Goal: Communication & Community: Share content

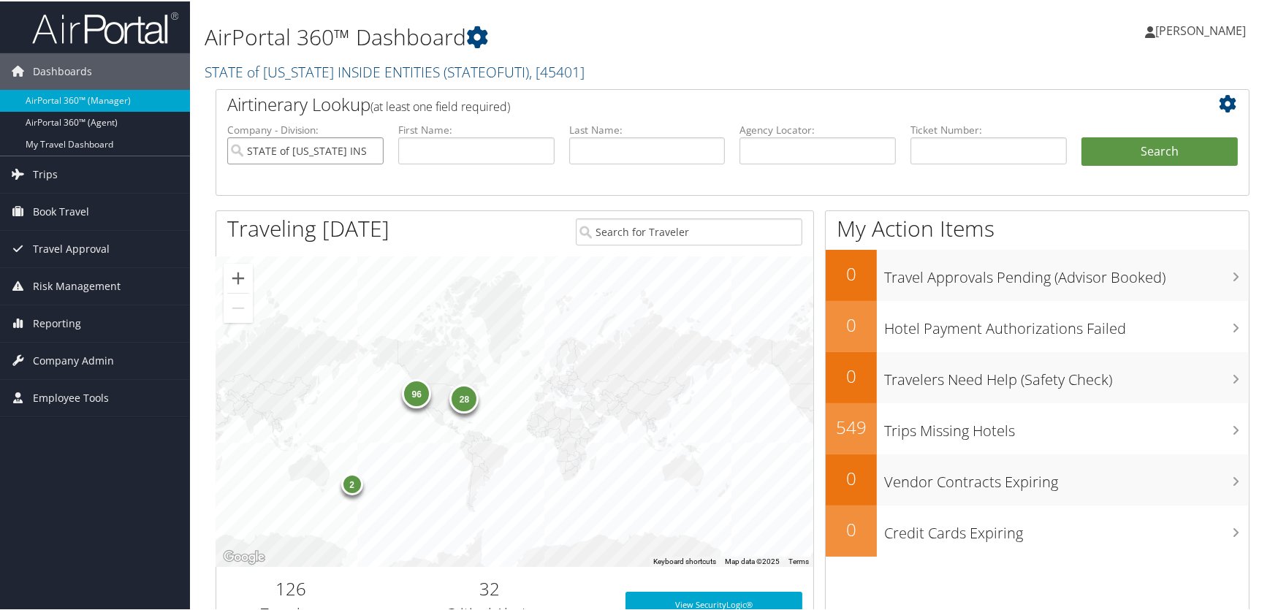
click at [371, 151] on input "STATE of [US_STATE] INSIDE ENTITIES" at bounding box center [305, 149] width 156 height 27
drag, startPoint x: 928, startPoint y: 159, endPoint x: 938, endPoint y: 146, distance: 16.2
click at [930, 152] on input "text" at bounding box center [989, 149] width 156 height 27
paste input "8900897450476"
type input "8900897450476"
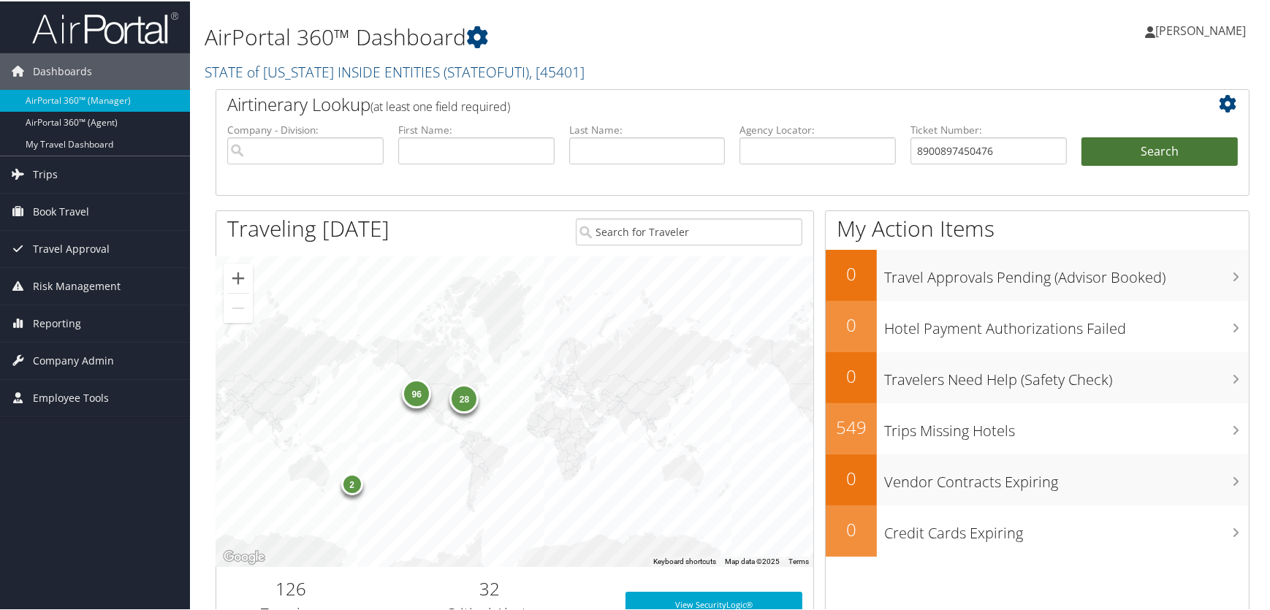
click at [1162, 151] on button "Search" at bounding box center [1160, 150] width 156 height 29
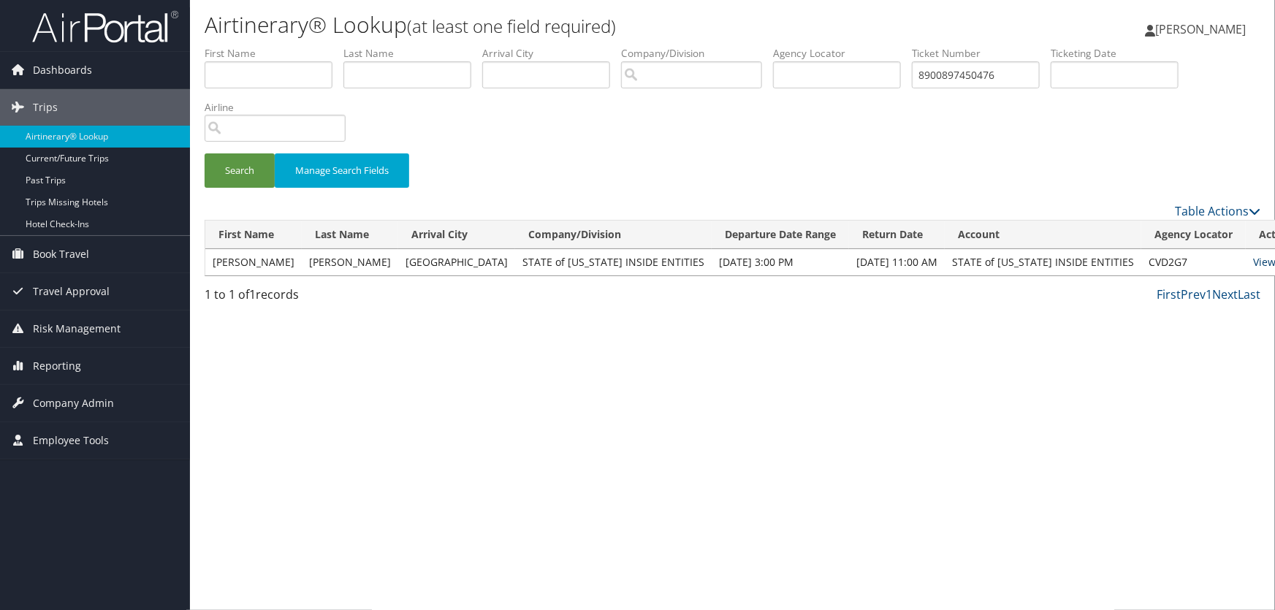
click at [1253, 259] on link "View" at bounding box center [1264, 262] width 23 height 14
drag, startPoint x: 1010, startPoint y: 72, endPoint x: 563, endPoint y: 72, distance: 447.3
click at [563, 46] on ul "First Name Last Name Departure City Arrival City Company/Division Airport/City …" at bounding box center [733, 46] width 1056 height 0
paste input "55123"
type input "8900897551232"
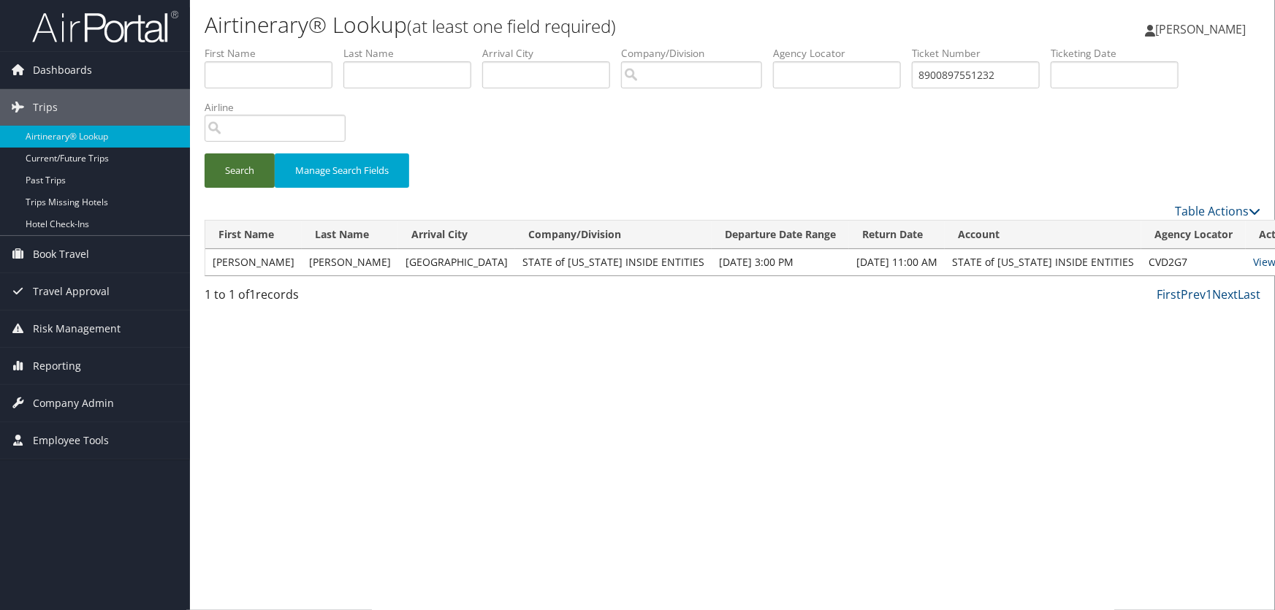
click at [245, 175] on button "Search" at bounding box center [240, 170] width 70 height 34
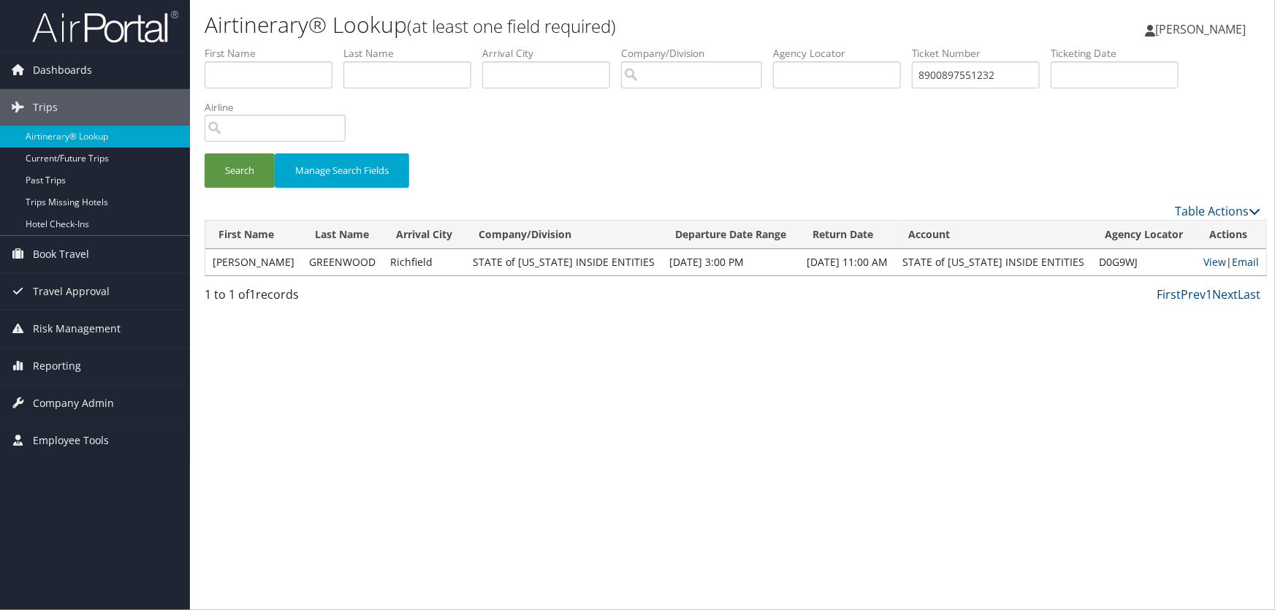
click at [1235, 259] on link "Email" at bounding box center [1245, 262] width 27 height 14
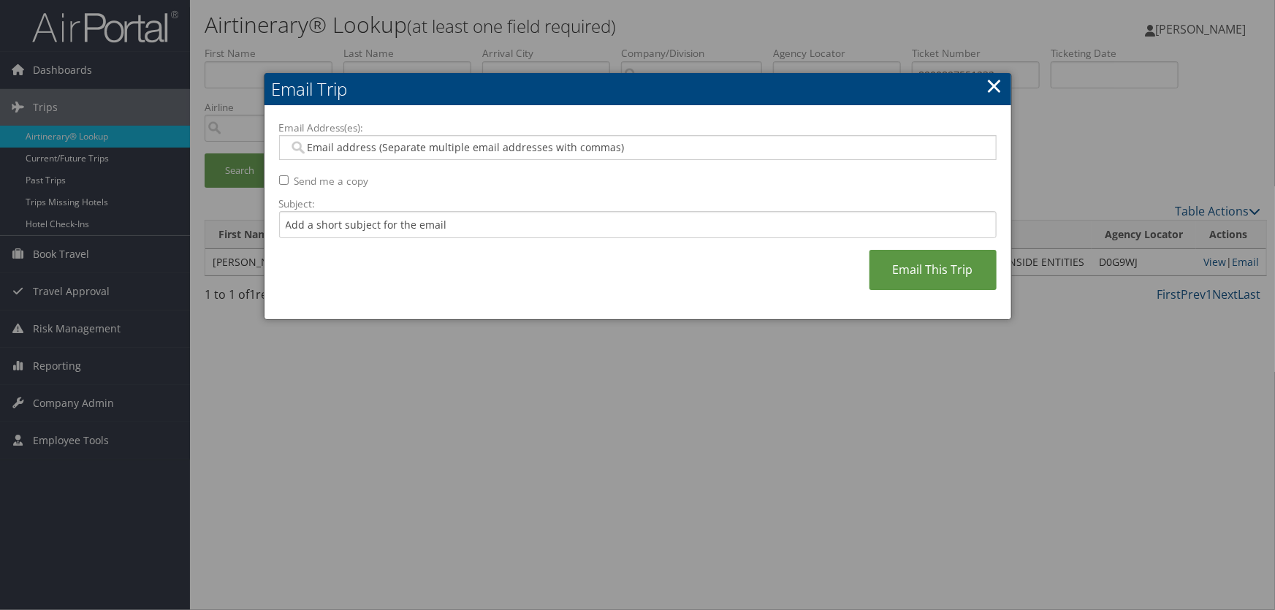
click at [402, 146] on input "Email Address(es):" at bounding box center [638, 147] width 698 height 15
type input "lfry"
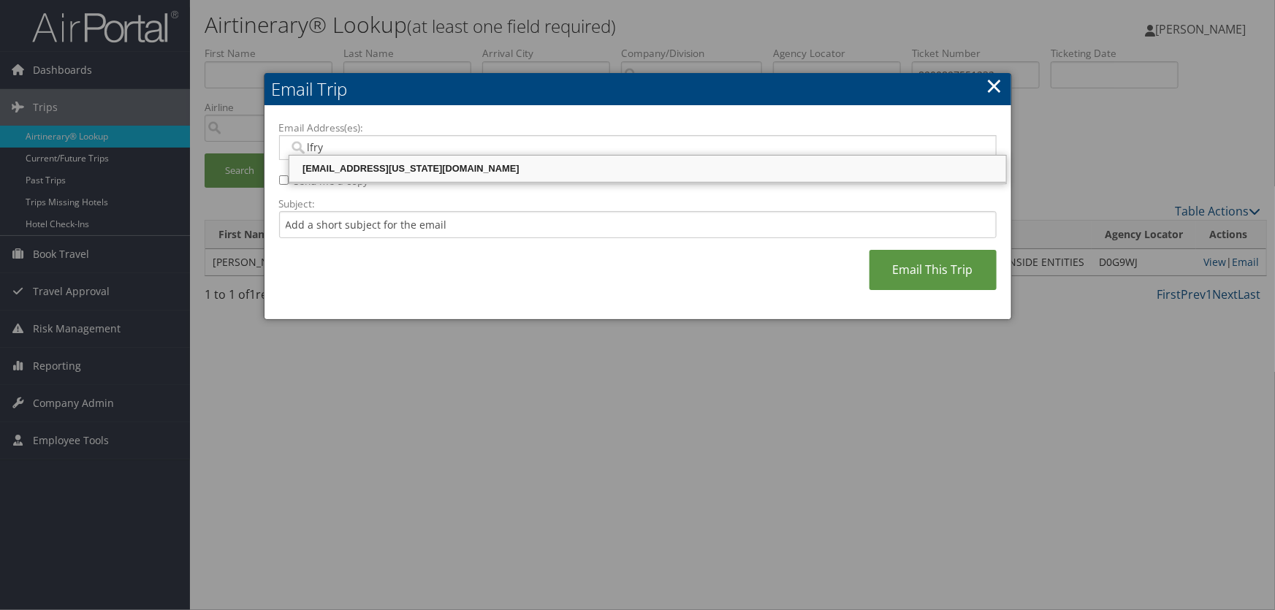
click at [398, 167] on div "[EMAIL_ADDRESS][US_STATE][DOMAIN_NAME]" at bounding box center [648, 169] width 713 height 15
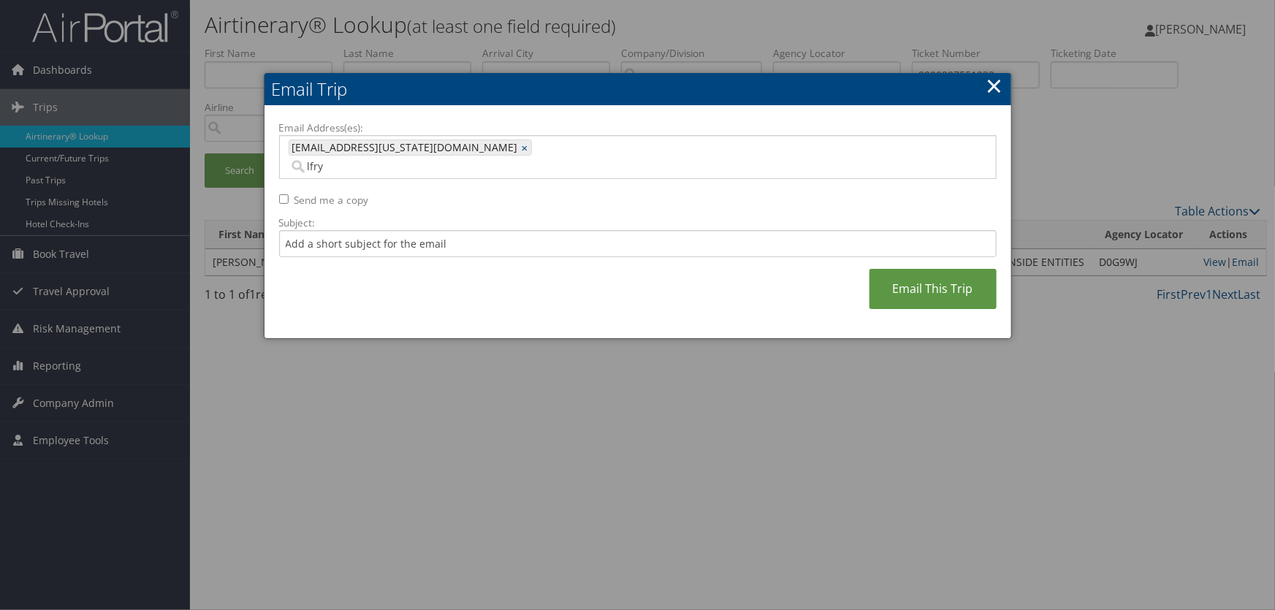
type input "[EMAIL_ADDRESS][US_STATE][DOMAIN_NAME]"
click at [922, 269] on link "Email This Trip" at bounding box center [933, 289] width 127 height 40
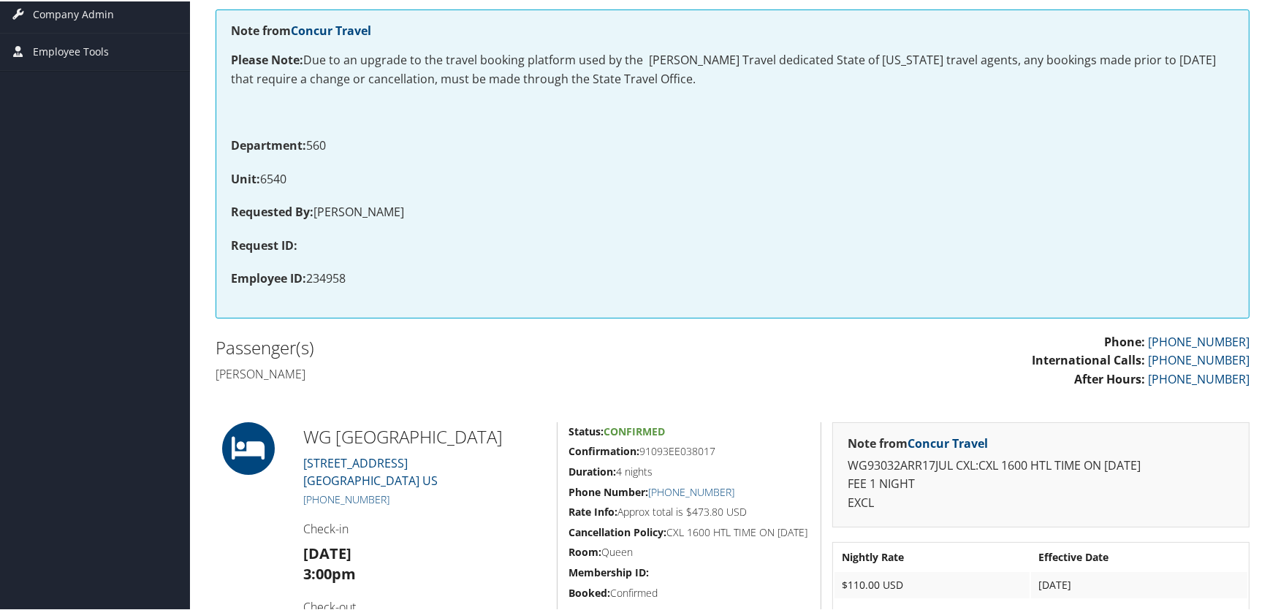
scroll to position [66, 0]
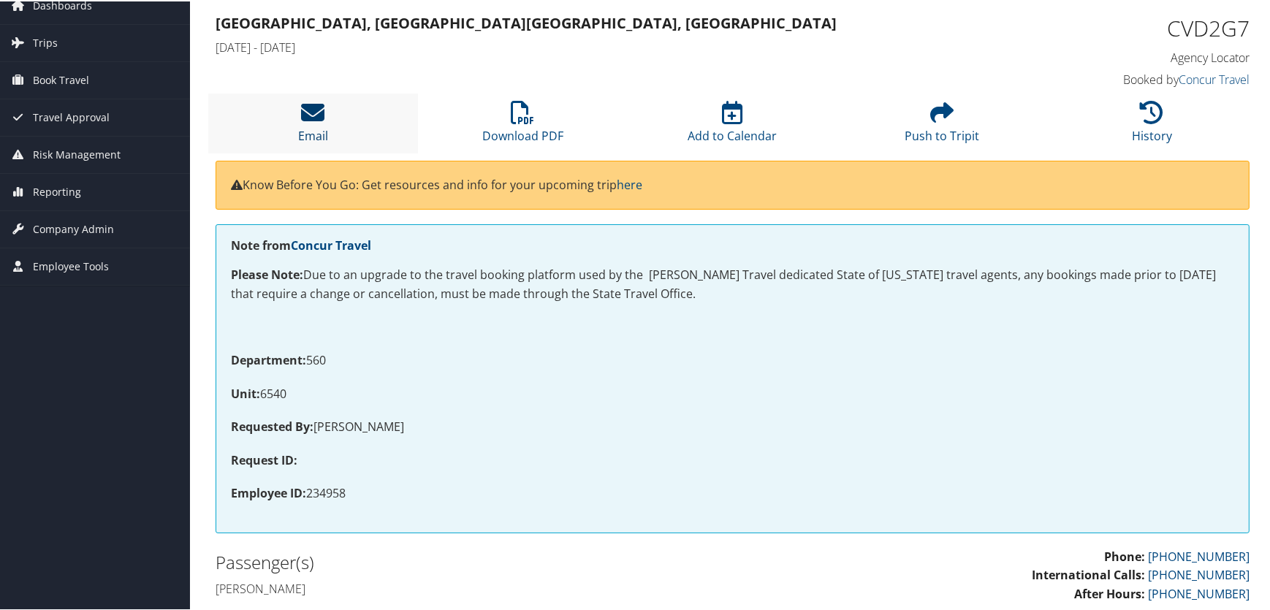
click at [320, 109] on icon at bounding box center [313, 110] width 23 height 23
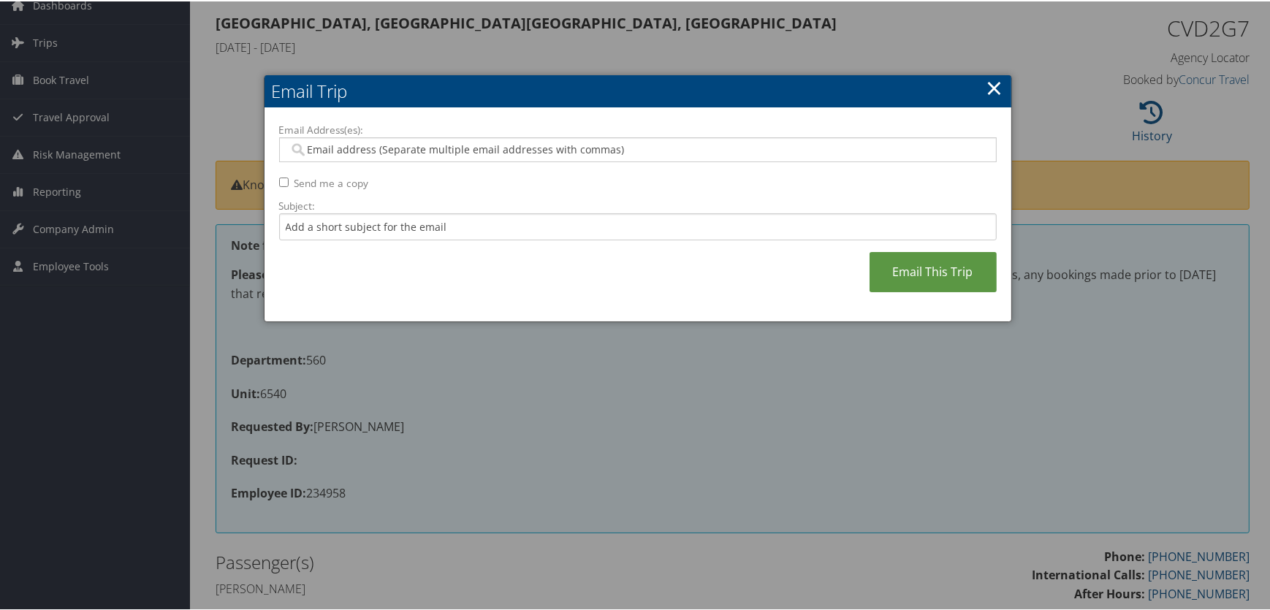
drag, startPoint x: 450, startPoint y: 147, endPoint x: 443, endPoint y: 154, distance: 10.3
click at [449, 148] on input "Email Address(es):" at bounding box center [638, 148] width 698 height 15
type input "lfr"
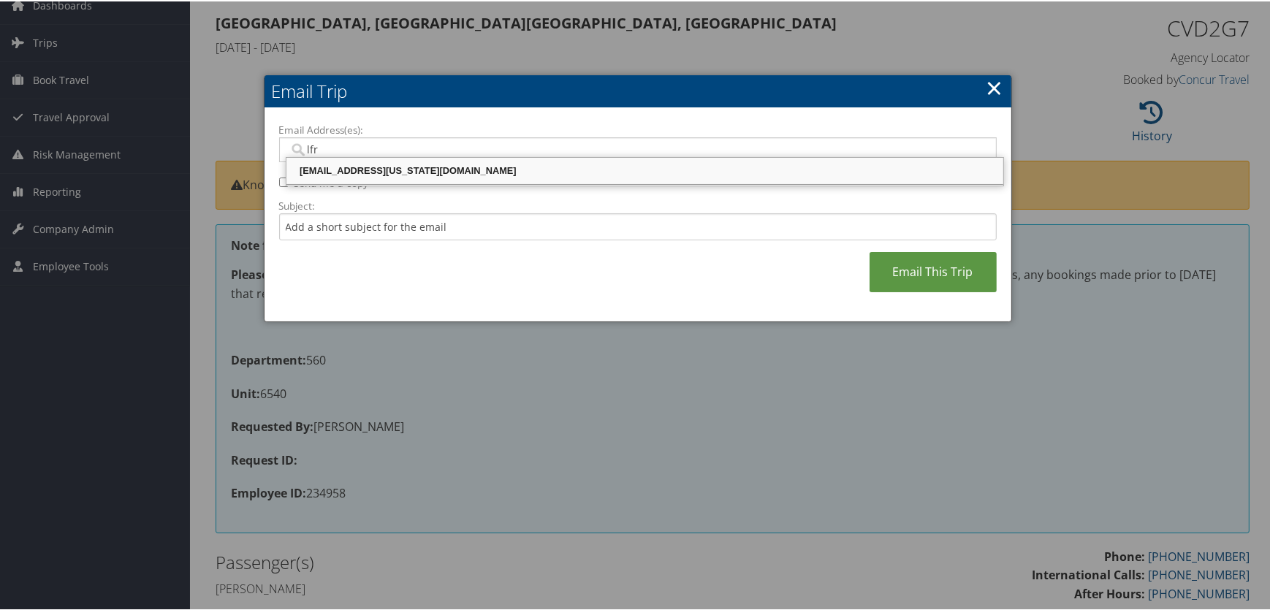
click at [380, 170] on div "[EMAIL_ADDRESS][US_STATE][DOMAIN_NAME]" at bounding box center [645, 169] width 713 height 15
type input "[EMAIL_ADDRESS][US_STATE][DOMAIN_NAME]"
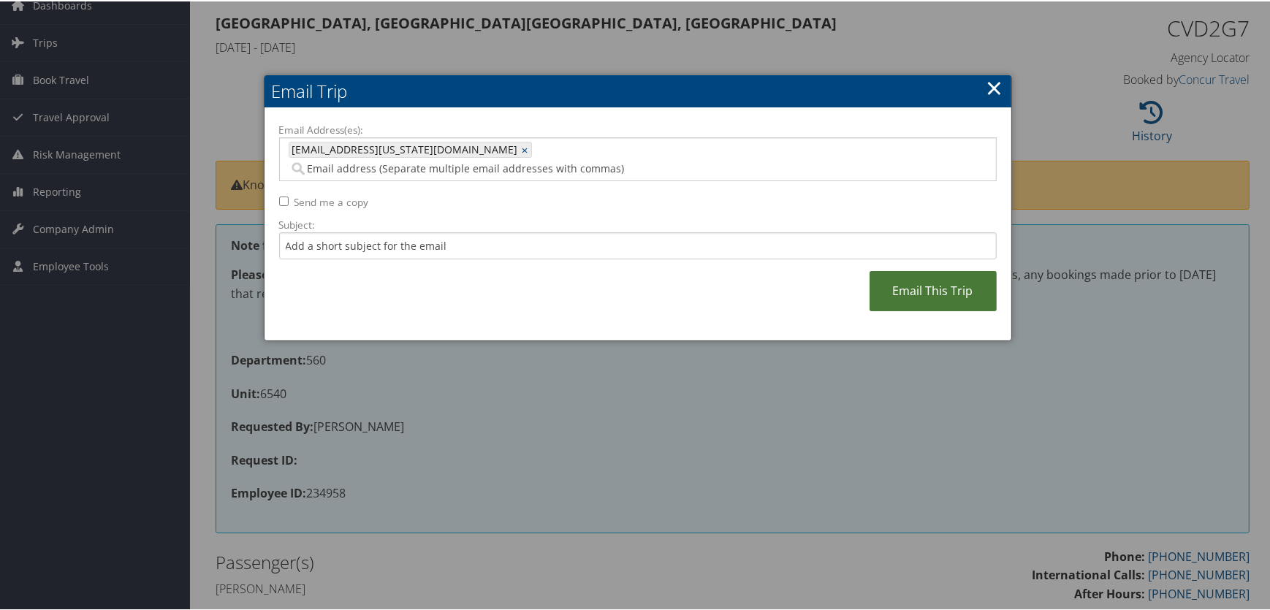
click at [962, 273] on link "Email This Trip" at bounding box center [933, 290] width 127 height 40
